Goal: Download file/media

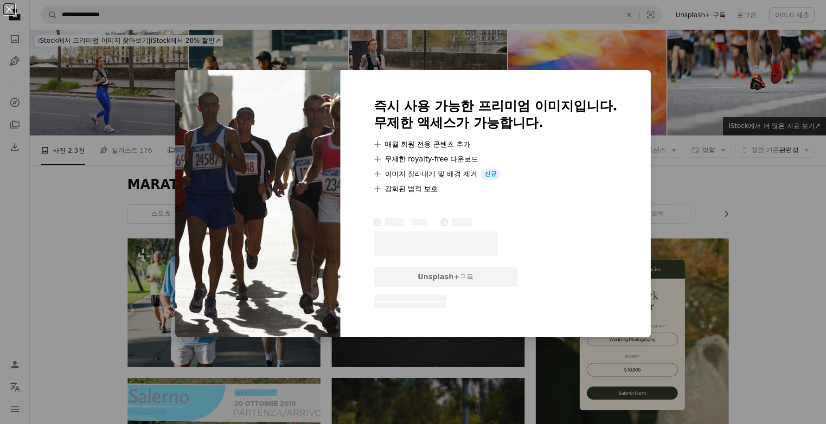
scroll to position [559, 0]
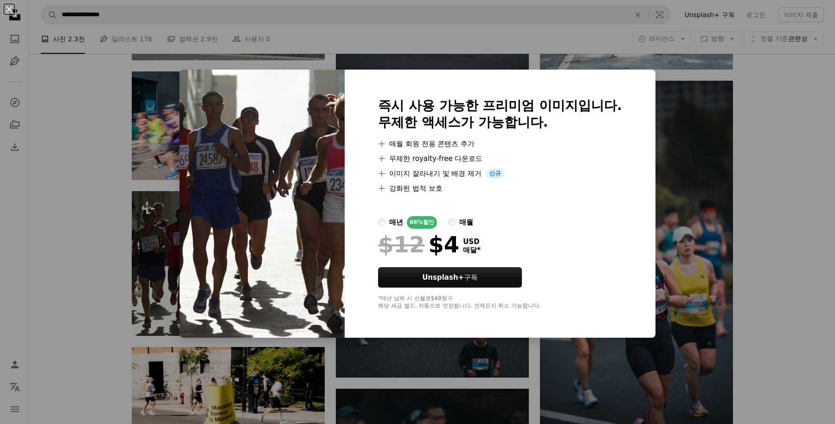
click at [642, 87] on div "즉시 사용 가능한 프리미엄 이미지입니다. 무제한 액세스가 가능합니다. A plus sign 매월 회원 전용 콘텐츠 추가 A plus sign …" at bounding box center [499, 204] width 311 height 268
click at [766, 174] on div "An X shape 즉시 사용 가능한 프리미엄 이미지입니다. 무제한 액세스가 가능합니다. A plus sign 매월 회원 전용 콘텐츠 추가 A…" at bounding box center [417, 212] width 835 height 424
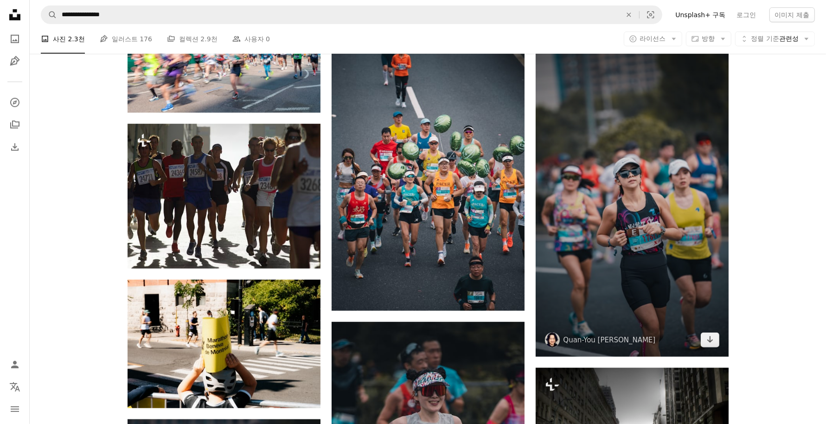
scroll to position [626, 0]
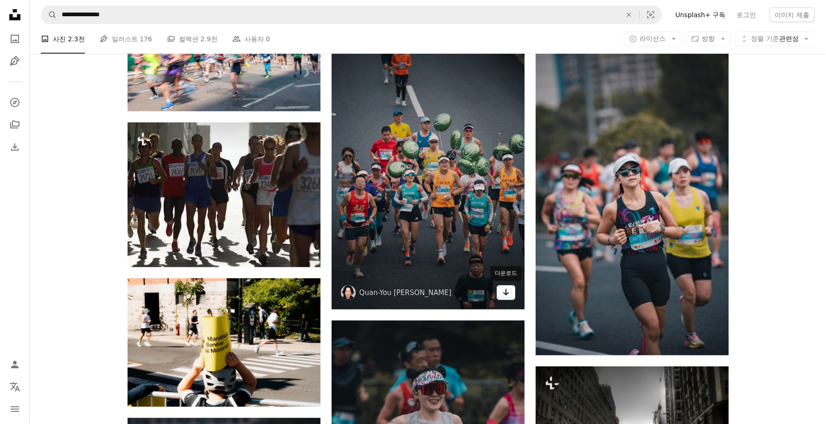
click at [502, 292] on icon "Arrow pointing down" at bounding box center [505, 292] width 7 height 11
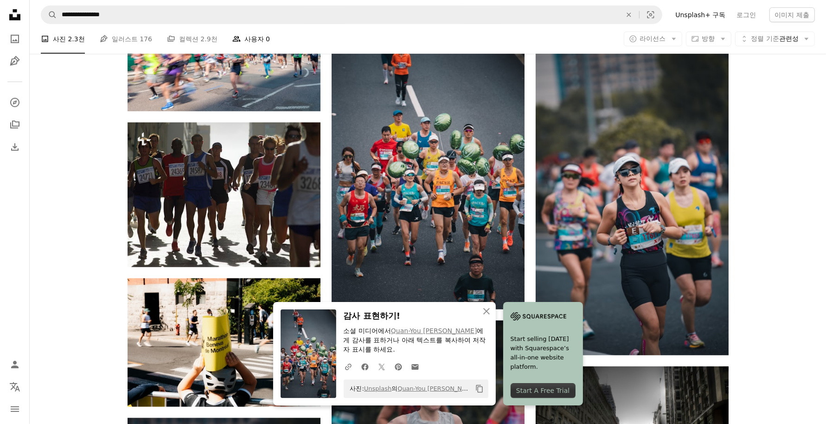
click at [232, 39] on icon "People" at bounding box center [236, 39] width 8 height 8
